Goal: Task Accomplishment & Management: Complete application form

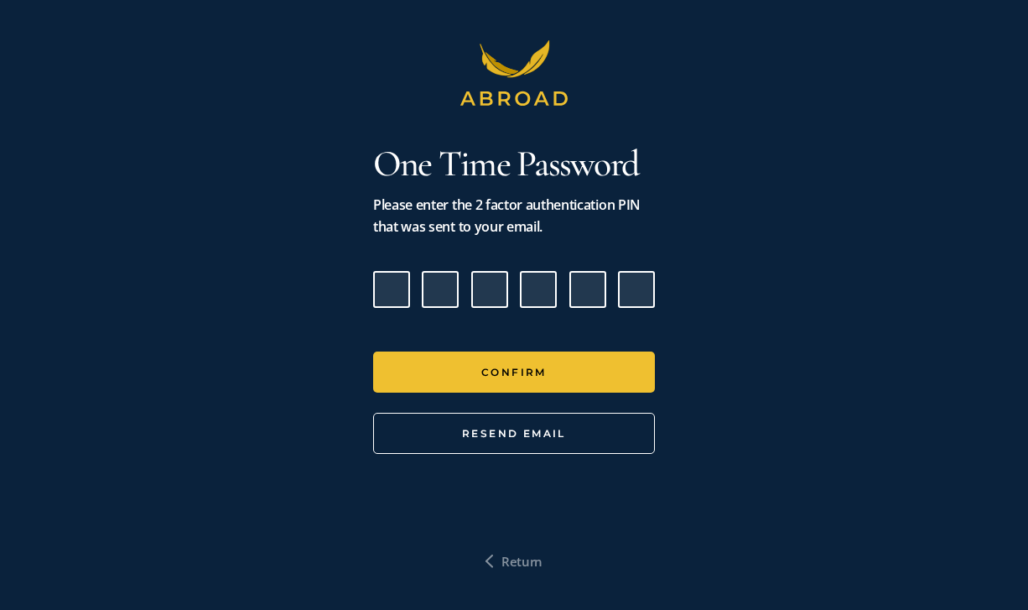
click at [385, 295] on input "Please enter verification code. Digit 1" at bounding box center [391, 289] width 37 height 37
paste input "9"
type input "7"
type input "6"
type input "2"
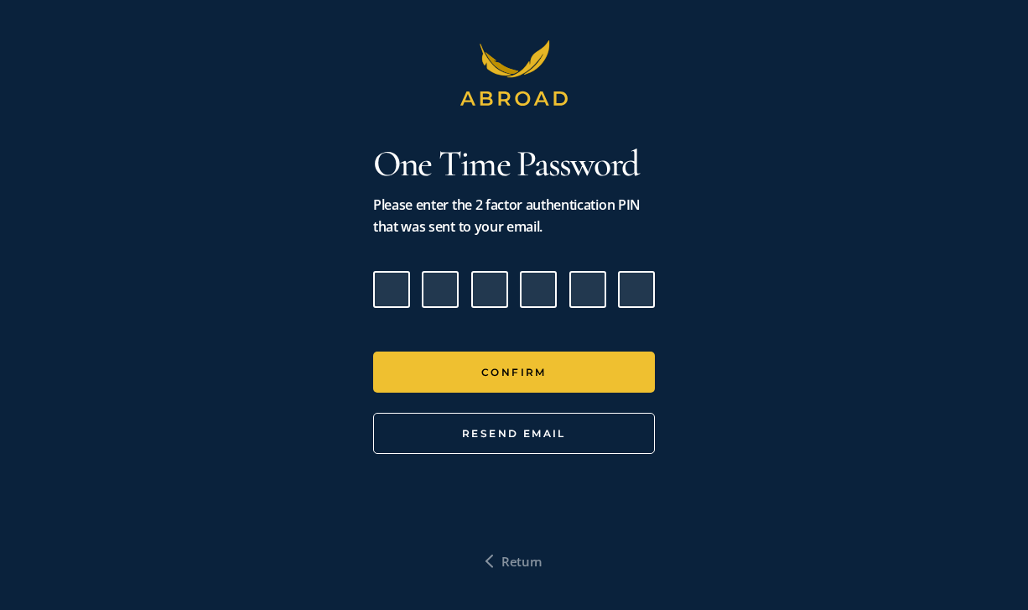
type input "1"
type input "9"
click at [373, 351] on button "Confirm" at bounding box center [514, 371] width 282 height 41
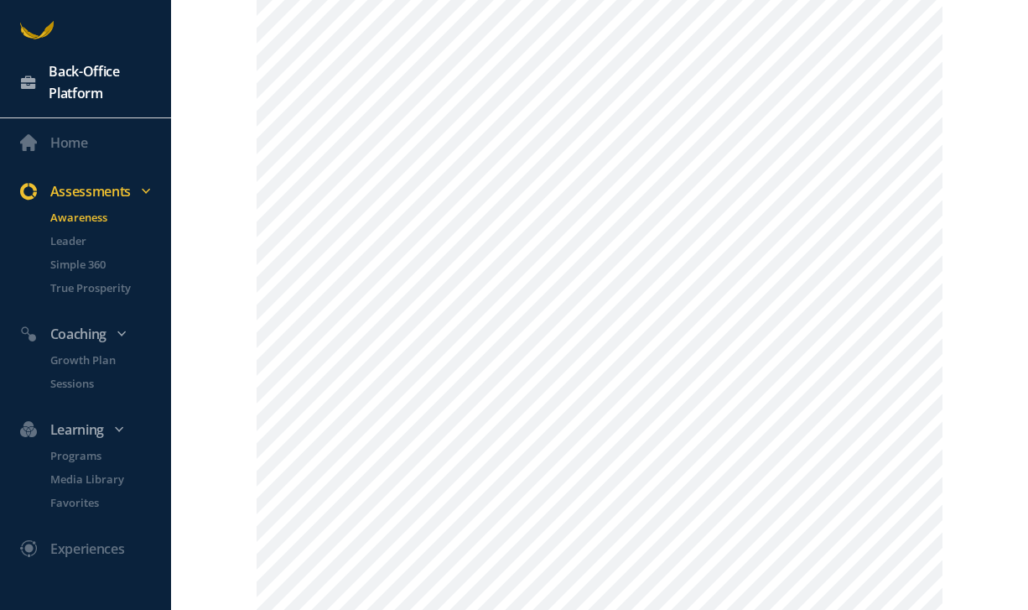
click at [86, 72] on div "Back-Office Platform" at bounding box center [108, 82] width 119 height 44
